Goal: Transaction & Acquisition: Purchase product/service

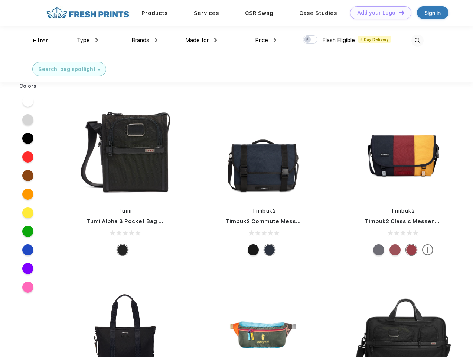
click at [378, 13] on link "Add your Logo Design Tool" at bounding box center [380, 12] width 61 height 13
click at [0, 0] on div "Design Tool" at bounding box center [0, 0] width 0 height 0
click at [399, 12] on link "Add your Logo Design Tool" at bounding box center [380, 12] width 61 height 13
click at [36, 40] on div "Filter" at bounding box center [40, 40] width 15 height 9
click at [88, 40] on span "Type" at bounding box center [83, 40] width 13 height 7
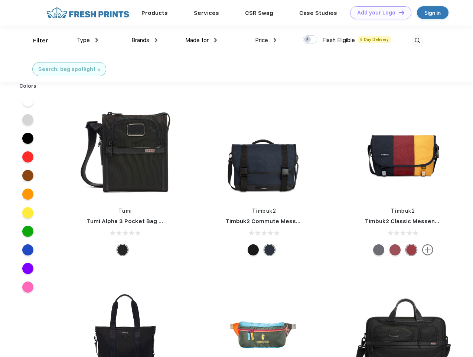
click at [145, 40] on span "Brands" at bounding box center [141, 40] width 18 height 7
click at [201, 40] on span "Made for" at bounding box center [196, 40] width 23 height 7
click at [266, 40] on span "Price" at bounding box center [261, 40] width 13 height 7
click at [311, 40] on div at bounding box center [310, 39] width 14 height 8
click at [308, 40] on input "checkbox" at bounding box center [305, 37] width 5 height 5
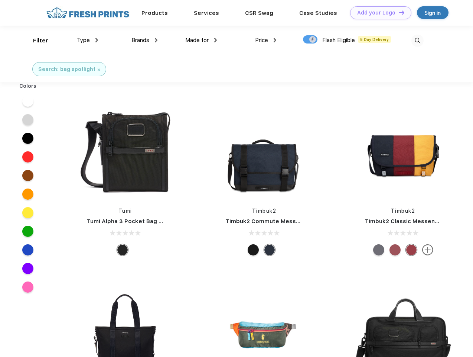
click at [418, 40] on img at bounding box center [418, 41] width 12 height 12
